Goal: Task Accomplishment & Management: Manage account settings

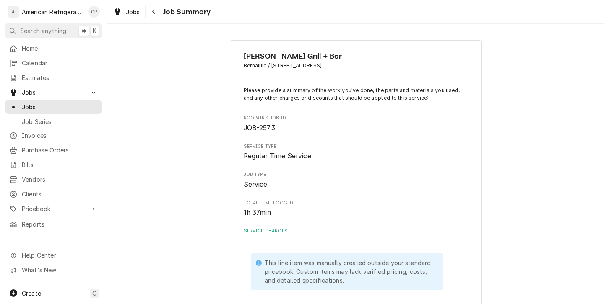
scroll to position [394, 0]
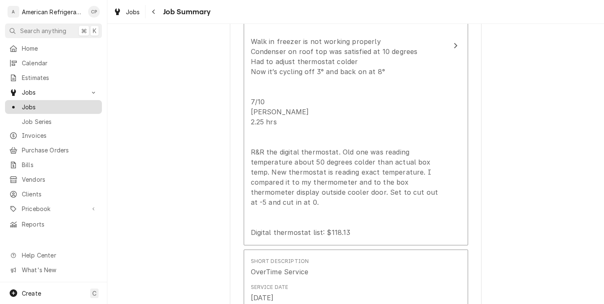
click at [65, 103] on span "Jobs" at bounding box center [60, 107] width 76 height 9
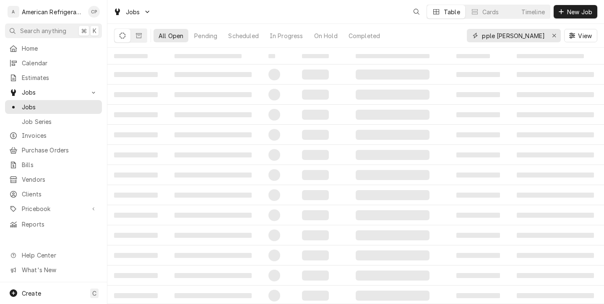
click at [514, 36] on input "pple [PERSON_NAME]" at bounding box center [513, 35] width 63 height 13
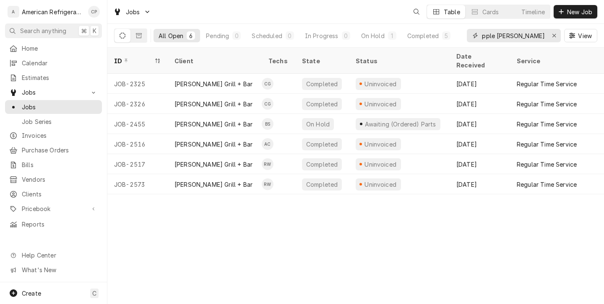
click at [514, 36] on input "pple [PERSON_NAME]" at bounding box center [513, 35] width 63 height 13
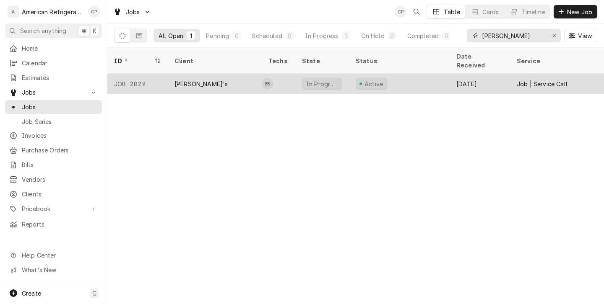
type input "[PERSON_NAME]"
click at [211, 76] on div "[PERSON_NAME]'s" at bounding box center [215, 84] width 94 height 20
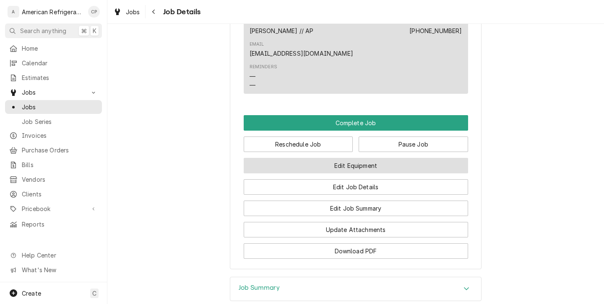
scroll to position [535, 0]
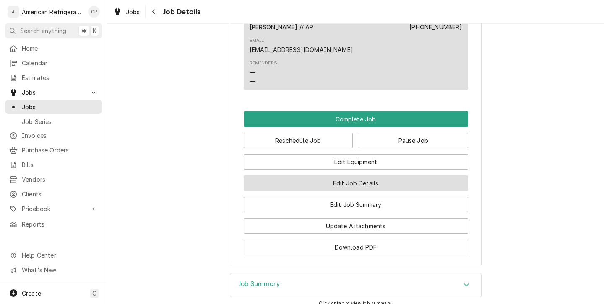
click at [307, 176] on button "Edit Job Details" at bounding box center [356, 184] width 224 height 16
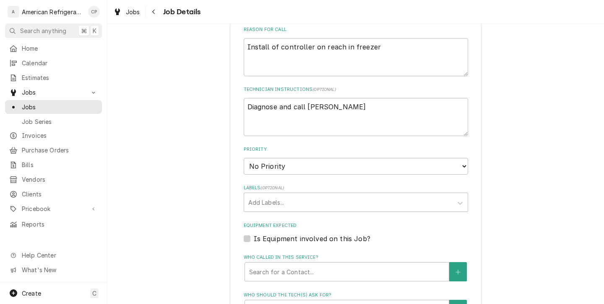
scroll to position [172, 0]
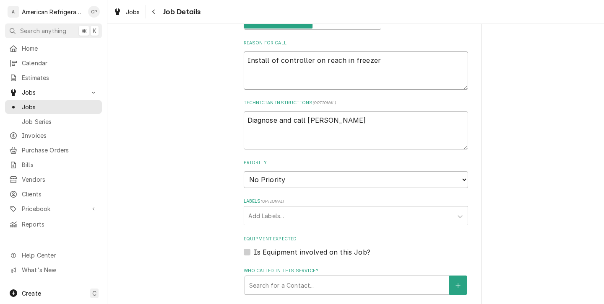
click at [304, 61] on textarea "Install of controller on reach in freezer" at bounding box center [356, 71] width 224 height 38
type textarea "x"
type textarea "d"
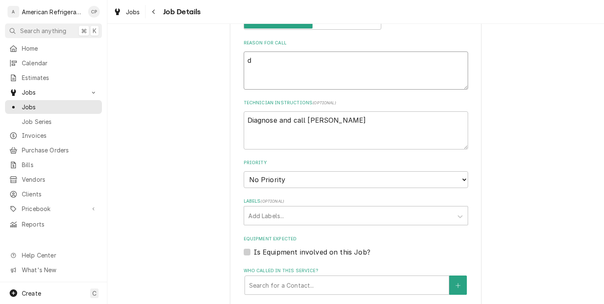
type textarea "x"
type textarea "de"
type textarea "x"
type textarea "dee"
type textarea "x"
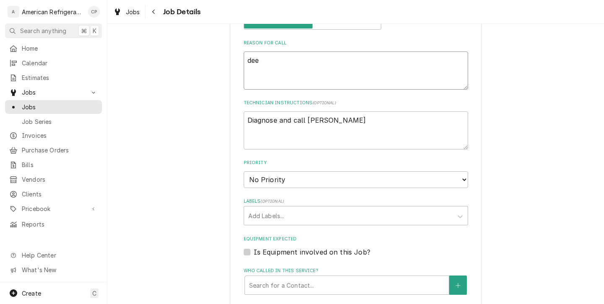
type textarea "deep"
type textarea "x"
type textarea "deep"
type textarea "x"
type textarea "deep fr"
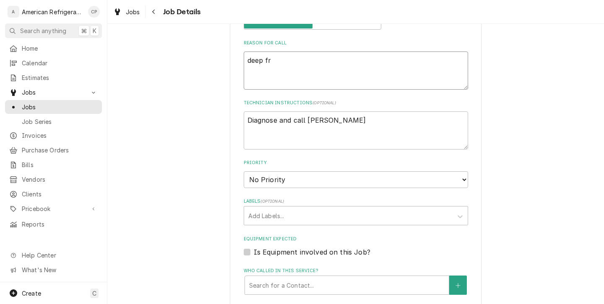
type textarea "x"
type textarea "deep fry"
type textarea "x"
type textarea "deep frye"
type textarea "x"
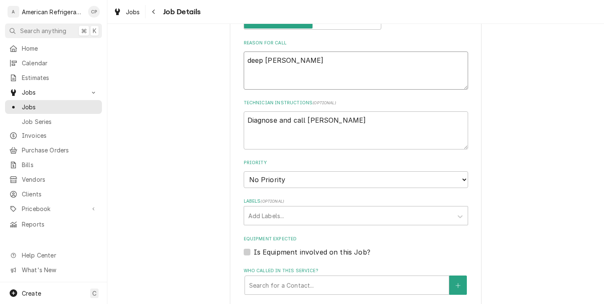
type textarea "deep fryer"
type textarea "x"
type textarea "deep fryer"
type textarea "x"
type textarea "deep fryer d"
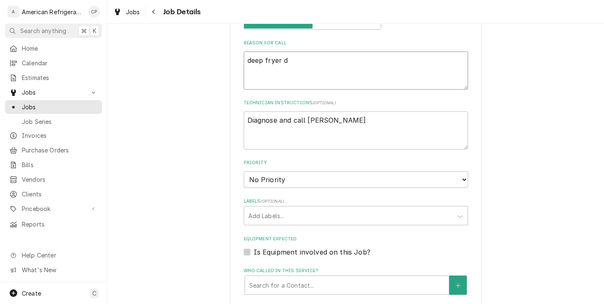
type textarea "x"
type textarea "deep fryer do"
type textarea "x"
type textarea "deep fryer dow"
type textarea "x"
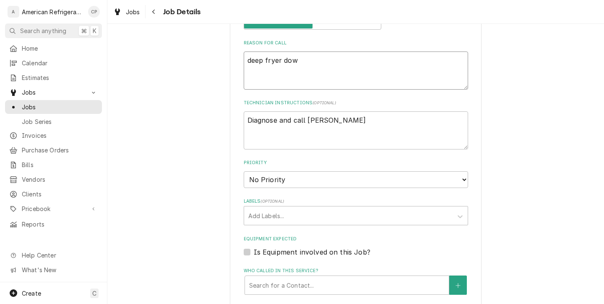
type textarea "deep fryer down"
type textarea "x"
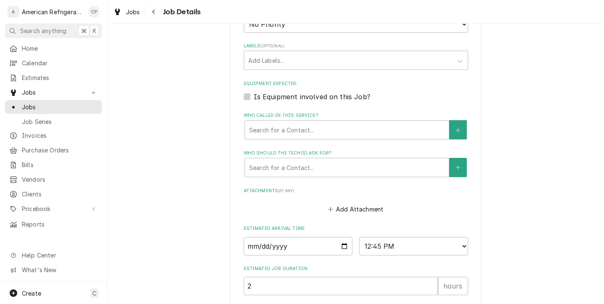
scroll to position [410, 0]
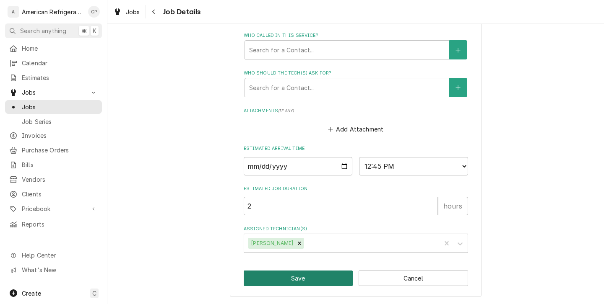
type textarea "deep fryer down"
click at [292, 282] on button "Save" at bounding box center [298, 279] width 109 height 16
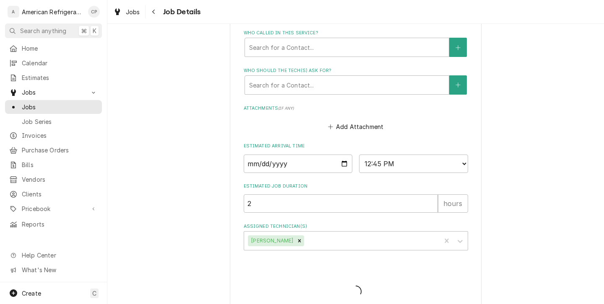
type textarea "x"
